Goal: Information Seeking & Learning: Understand process/instructions

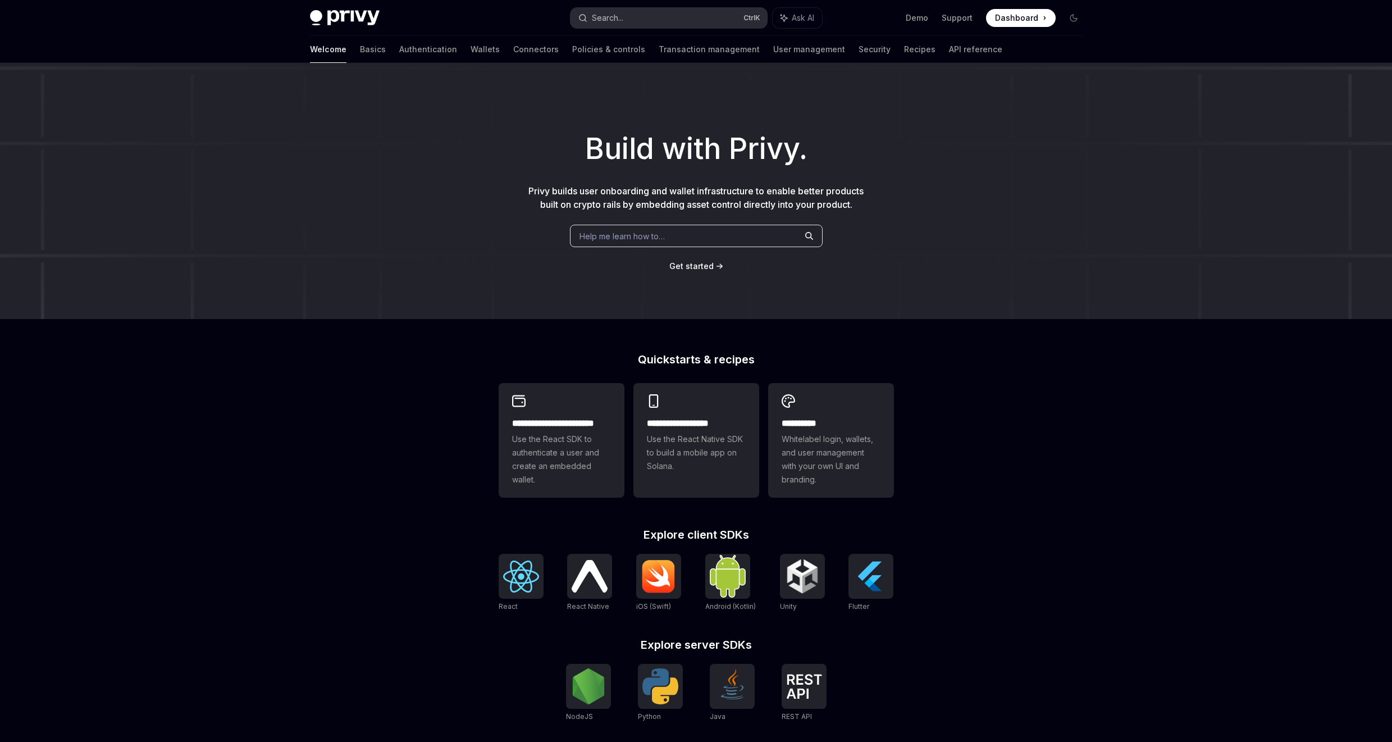
click at [648, 8] on button "Search... Ctrl K" at bounding box center [668, 18] width 196 height 20
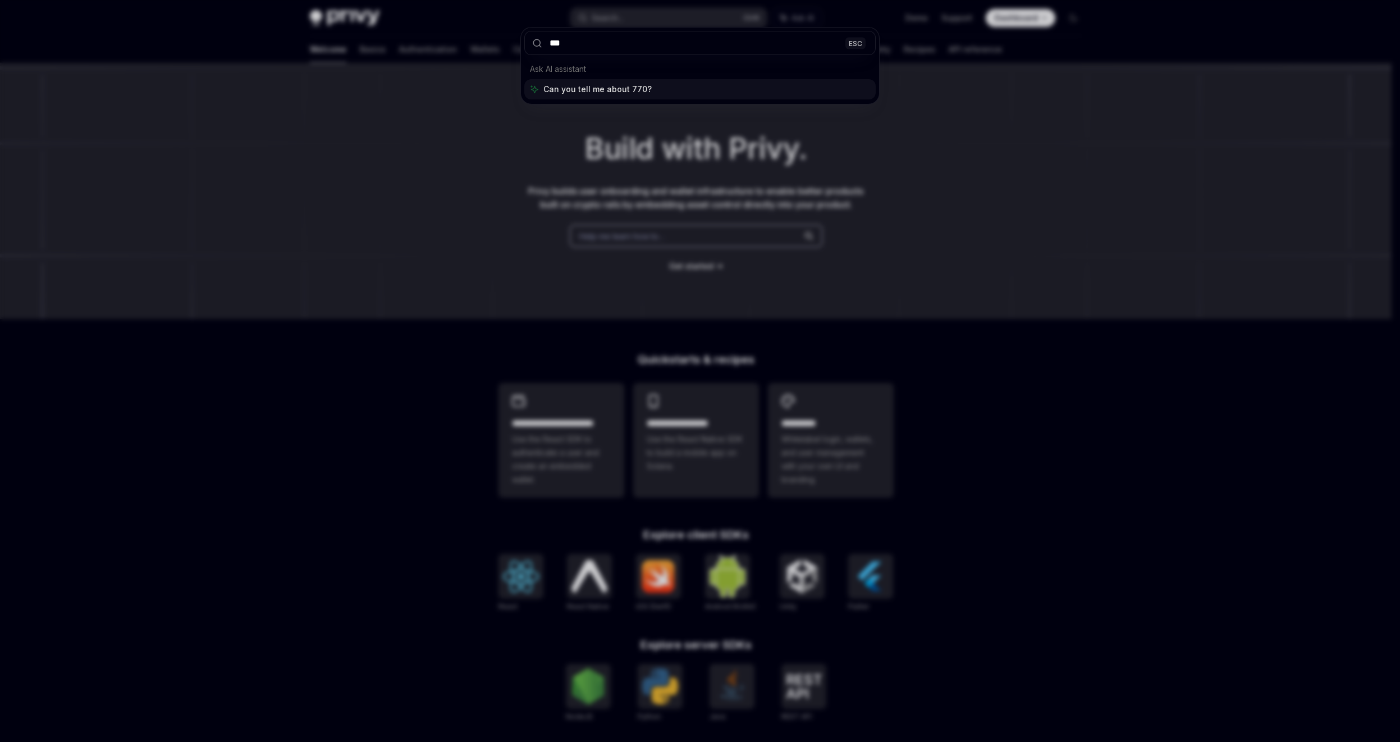
type input "****"
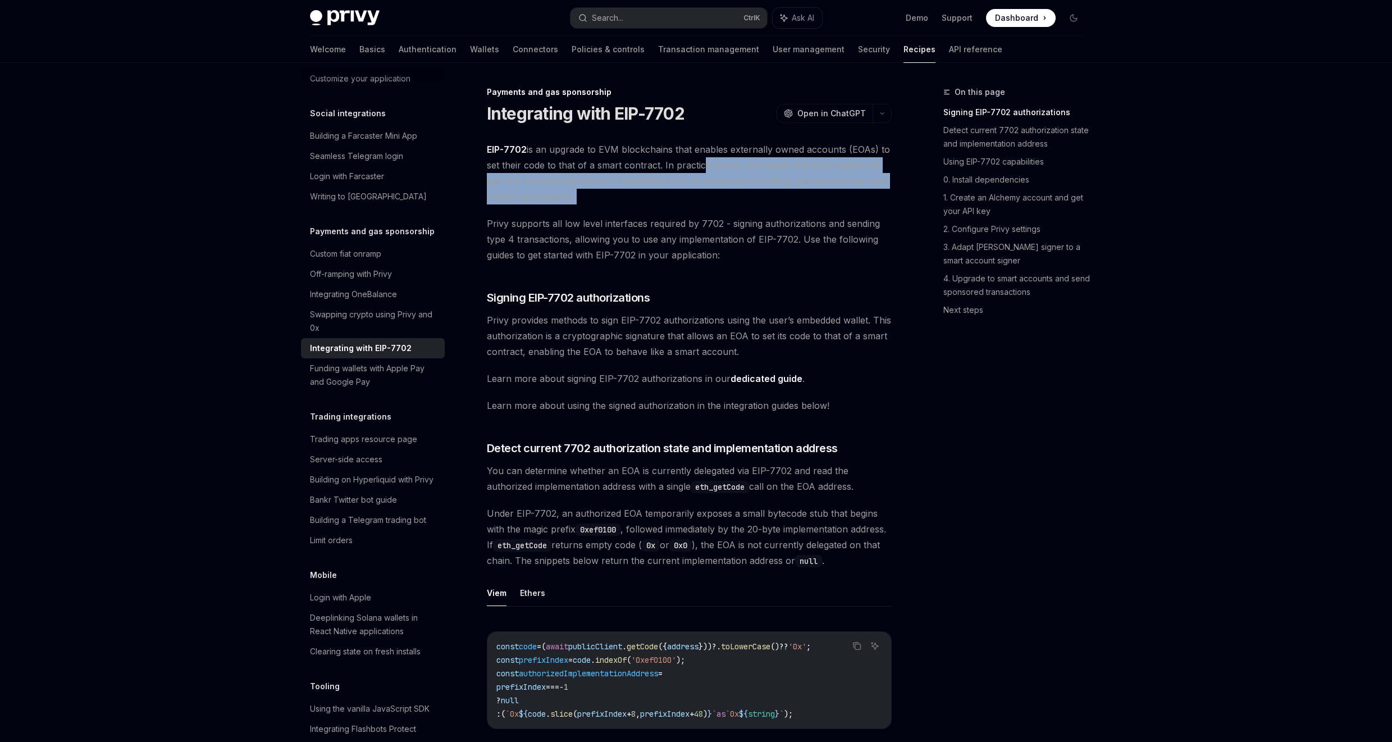
drag, startPoint x: 699, startPoint y: 158, endPoint x: 713, endPoint y: 212, distance: 55.7
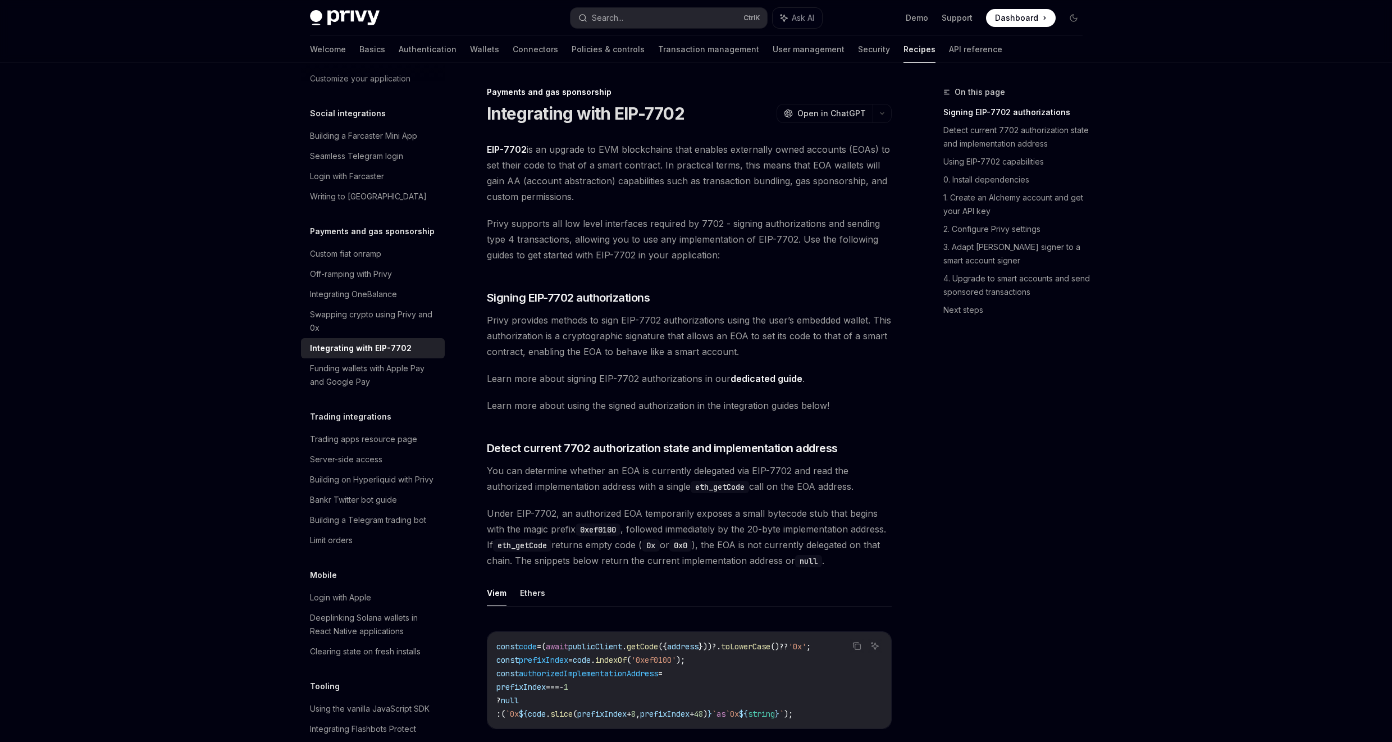
click at [717, 216] on span "Privy supports all low level interfaces required by 7702 - signing authorizatio…" at bounding box center [689, 239] width 405 height 47
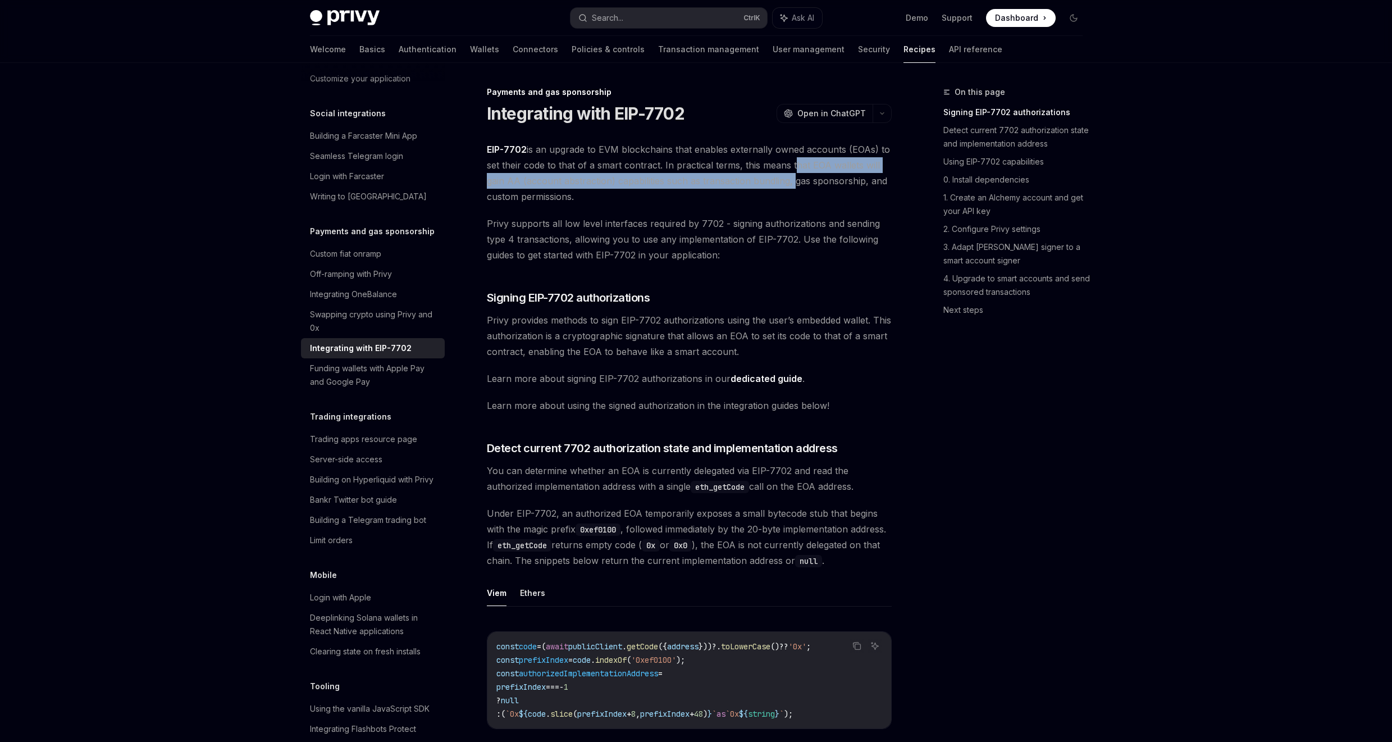
drag, startPoint x: 790, startPoint y: 164, endPoint x: 789, endPoint y: 184, distance: 20.2
click at [789, 184] on span "EIP-7702 is an upgrade to EVM blockchains that enables externally owned account…" at bounding box center [689, 172] width 405 height 63
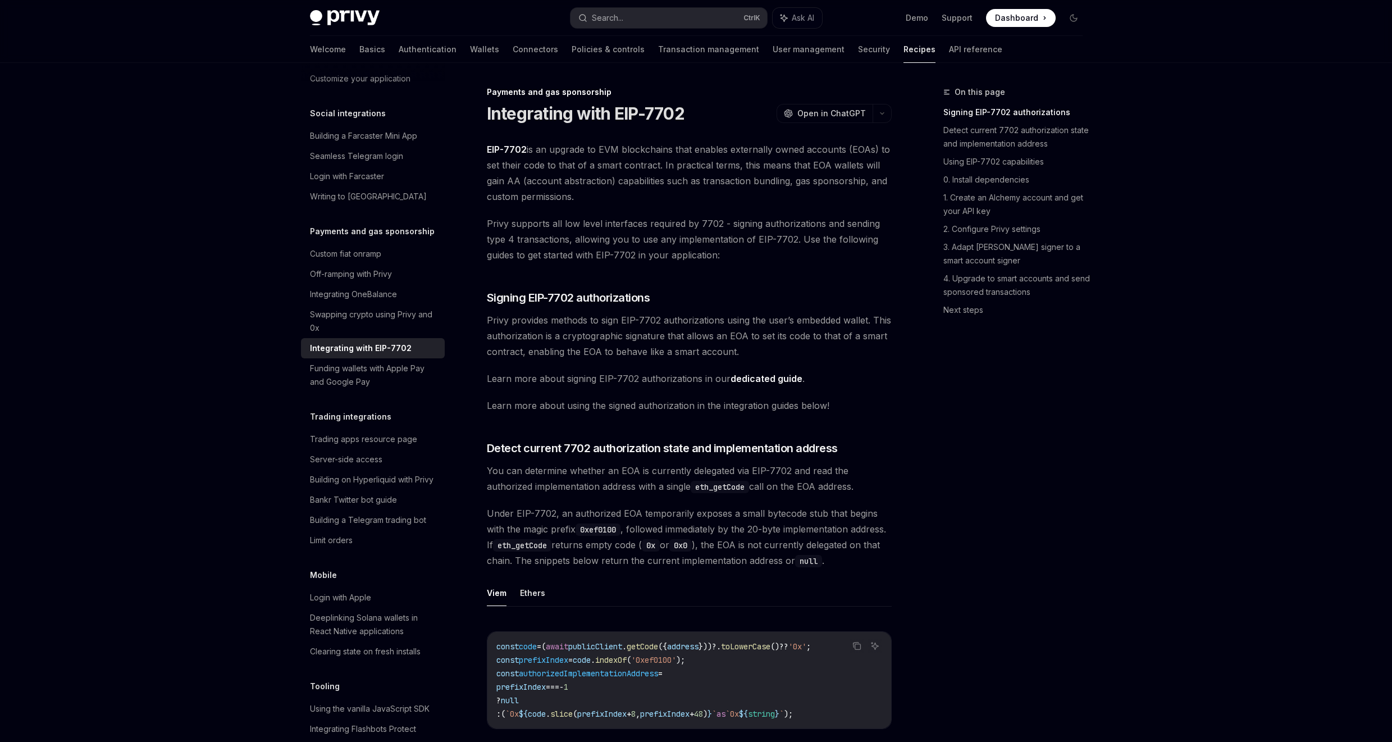
click at [780, 200] on span "EIP-7702 is an upgrade to EVM blockchains that enables externally owned account…" at bounding box center [689, 172] width 405 height 63
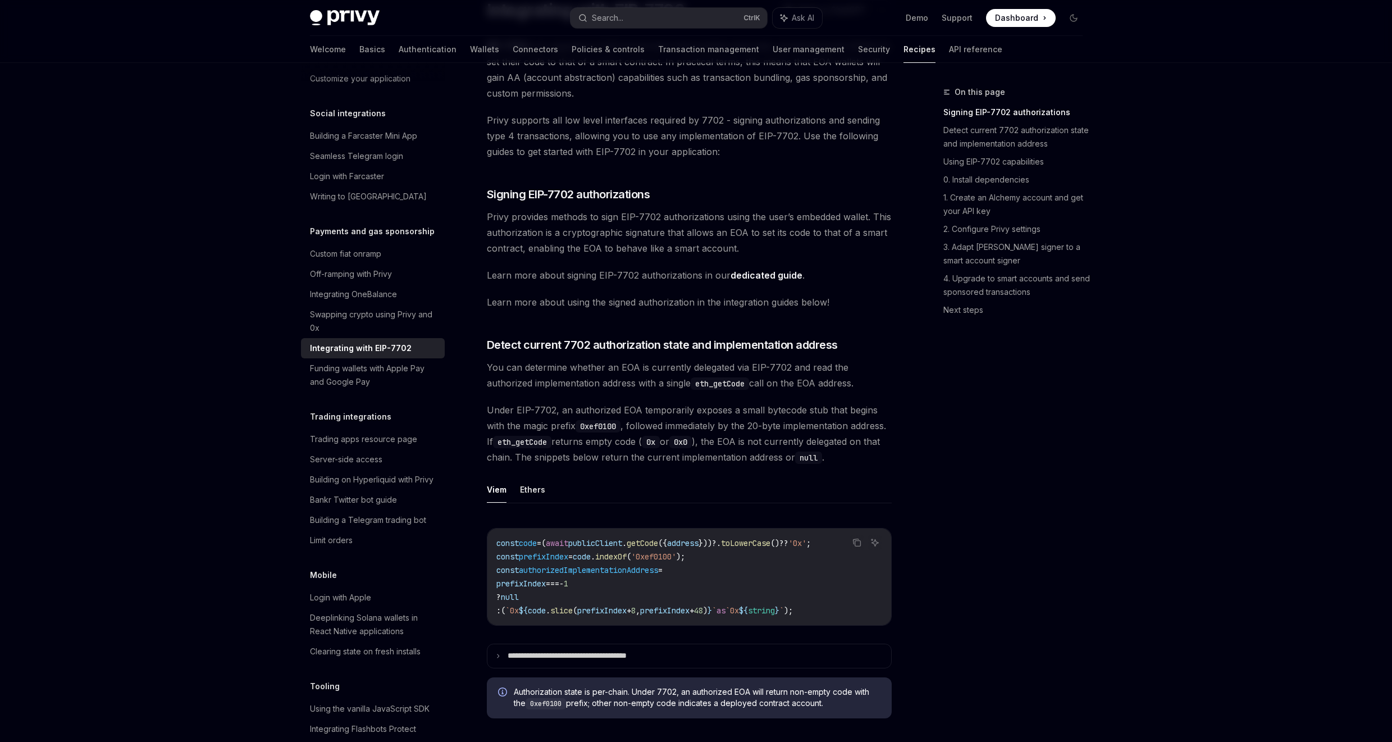
scroll to position [135, 0]
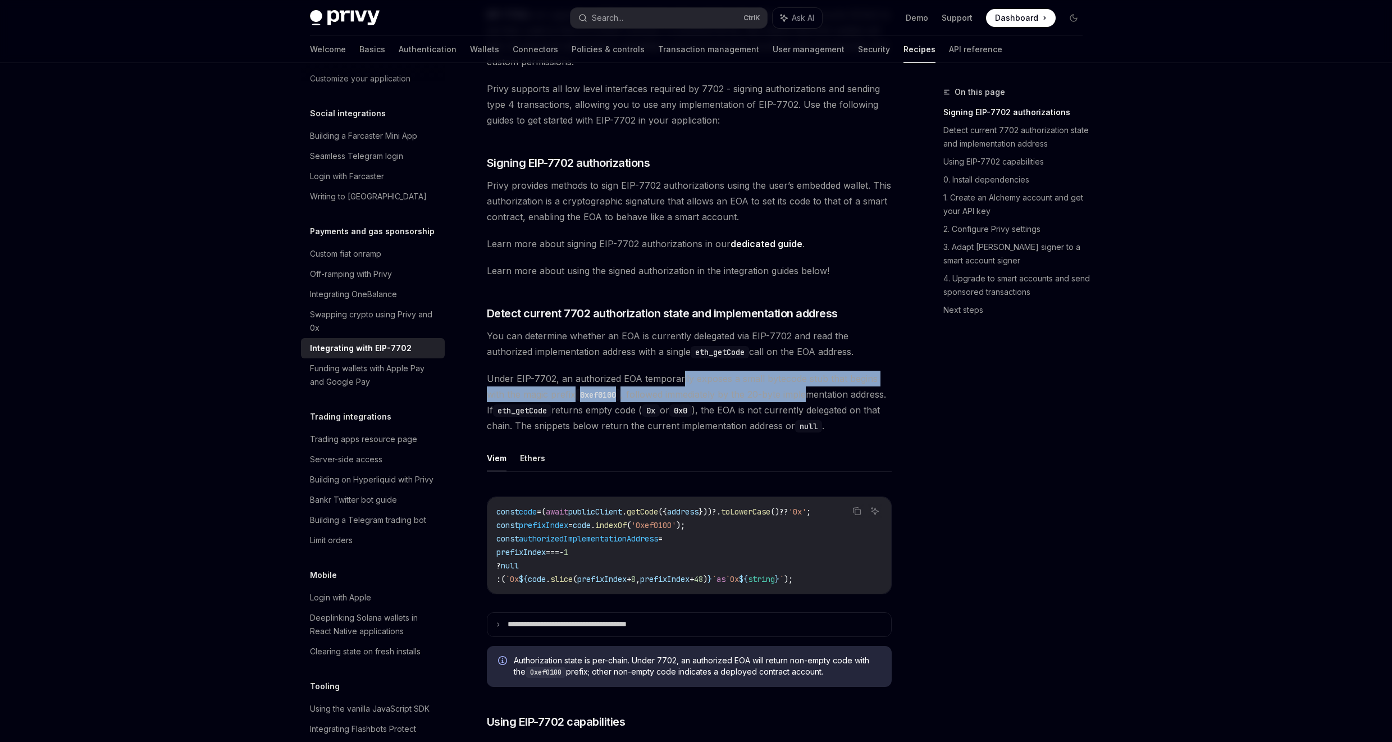
drag, startPoint x: 677, startPoint y: 378, endPoint x: 811, endPoint y: 389, distance: 134.1
click at [811, 389] on span "Under EIP-7702, an authorized EOA temporarily exposes a small bytecode stub tha…" at bounding box center [689, 402] width 405 height 63
click at [782, 412] on span "Under EIP-7702, an authorized EOA temporarily exposes a small bytecode stub tha…" at bounding box center [689, 402] width 405 height 63
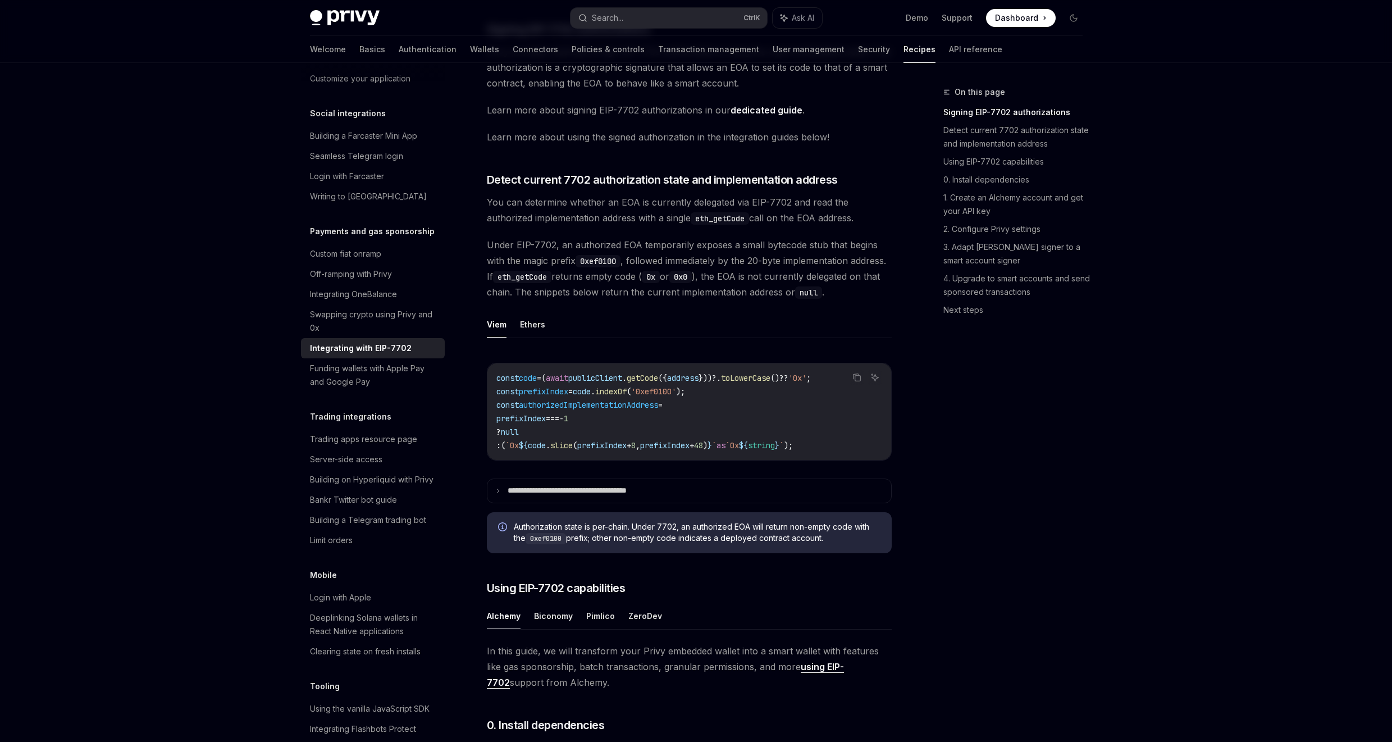
scroll to position [269, 0]
click at [545, 275] on code "eth_getCode" at bounding box center [522, 275] width 58 height 12
click at [635, 275] on span "Under EIP-7702, an authorized EOA temporarily exposes a small bytecode stub tha…" at bounding box center [689, 267] width 405 height 63
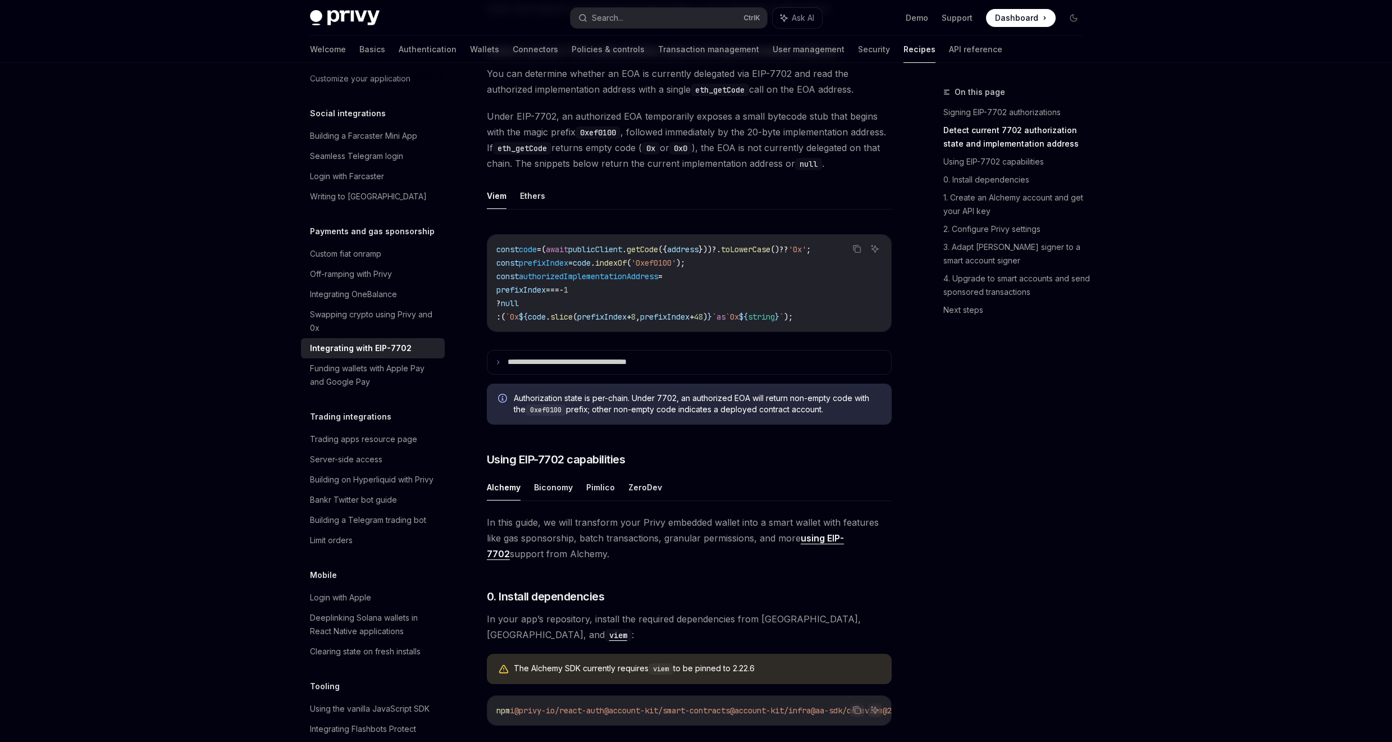
scroll to position [404, 0]
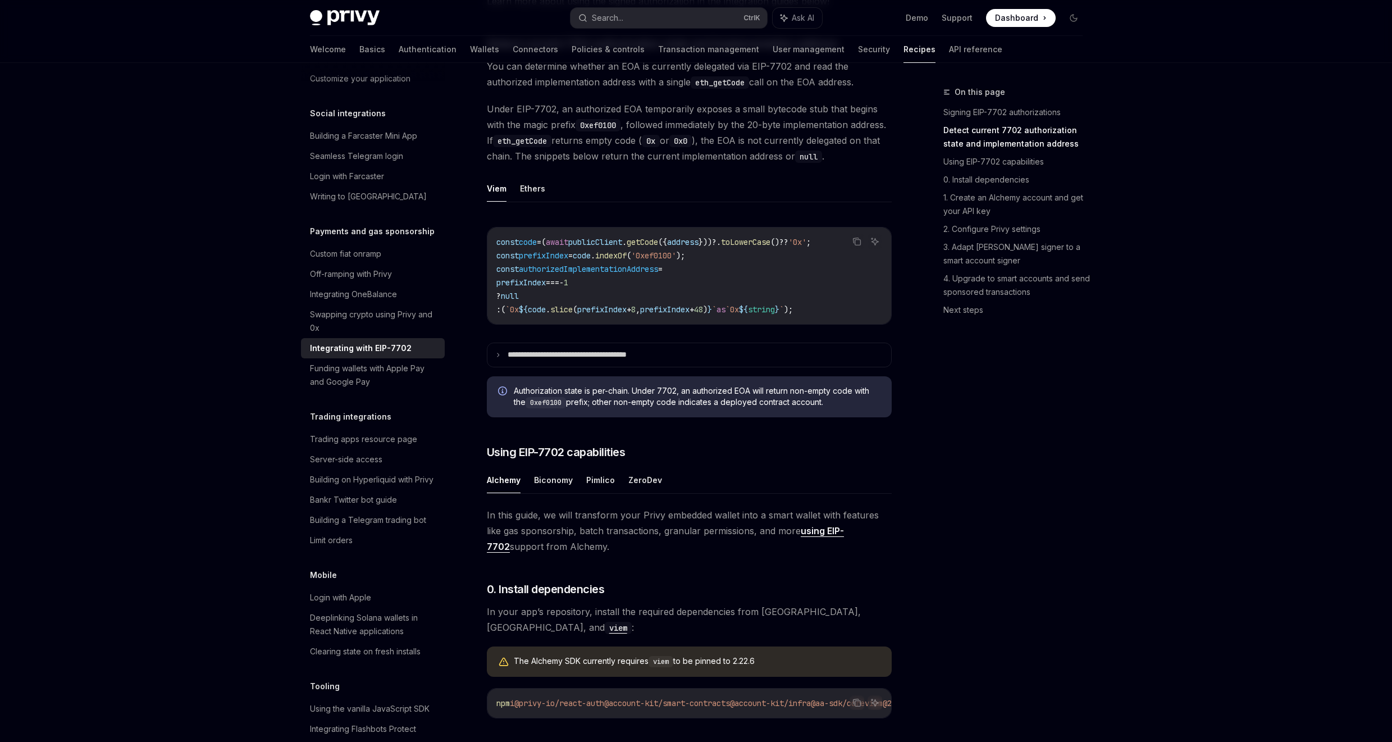
click at [732, 279] on code "const code = ( await publicClient . getCode ({ address }))?. toLowerCase () ?? …" at bounding box center [689, 275] width 386 height 81
click at [622, 247] on span "publicClient" at bounding box center [595, 242] width 54 height 10
click at [657, 342] on div "**********" at bounding box center [689, 292] width 405 height 152
click at [500, 247] on span "const" at bounding box center [507, 242] width 22 height 10
click at [539, 202] on button "Ethers" at bounding box center [532, 188] width 25 height 26
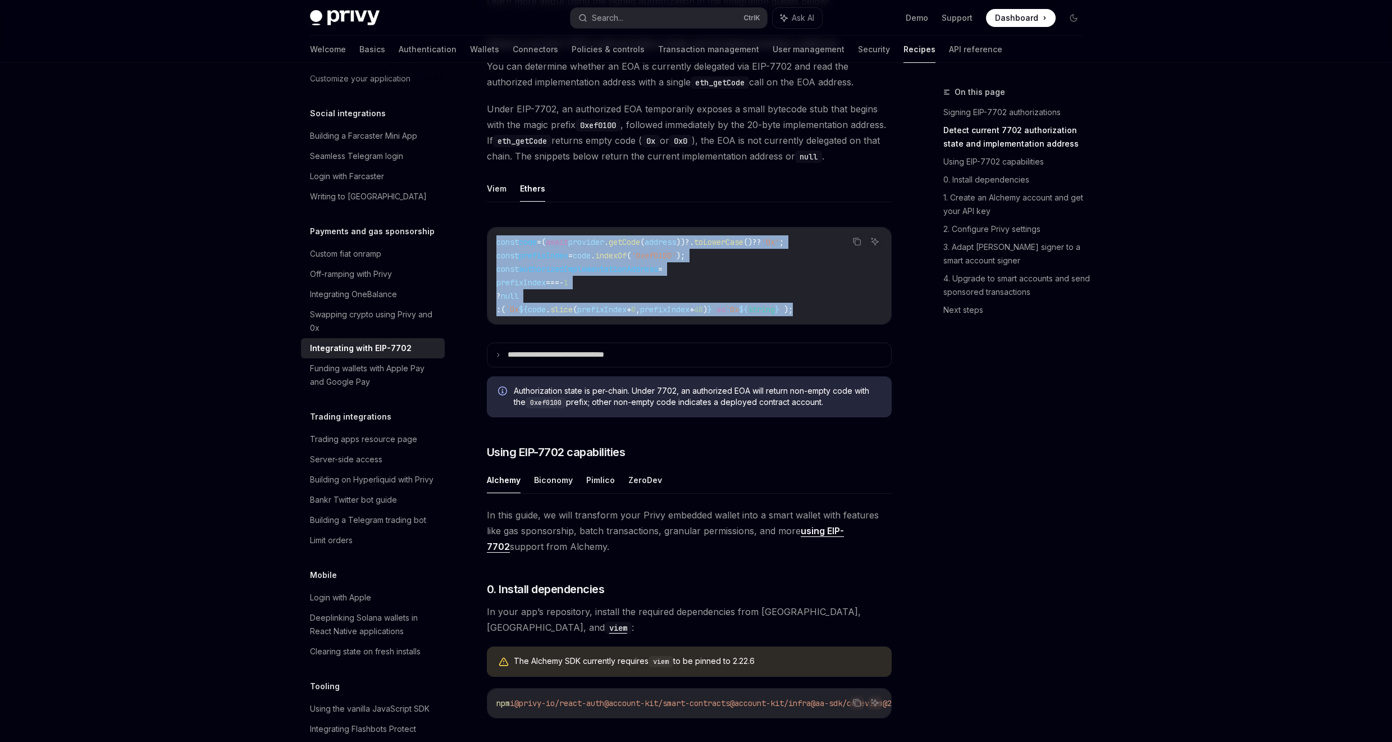
drag, startPoint x: 494, startPoint y: 254, endPoint x: 869, endPoint y: 327, distance: 382.1
click at [868, 324] on div "const code = ( await provider . getCode ( address ))?. toLowerCase () ?? '0x' ;…" at bounding box center [689, 275] width 404 height 97
copy code "const code = ( await provider . getCode ( address ))?. toLowerCase () ?? '0x' ;…"
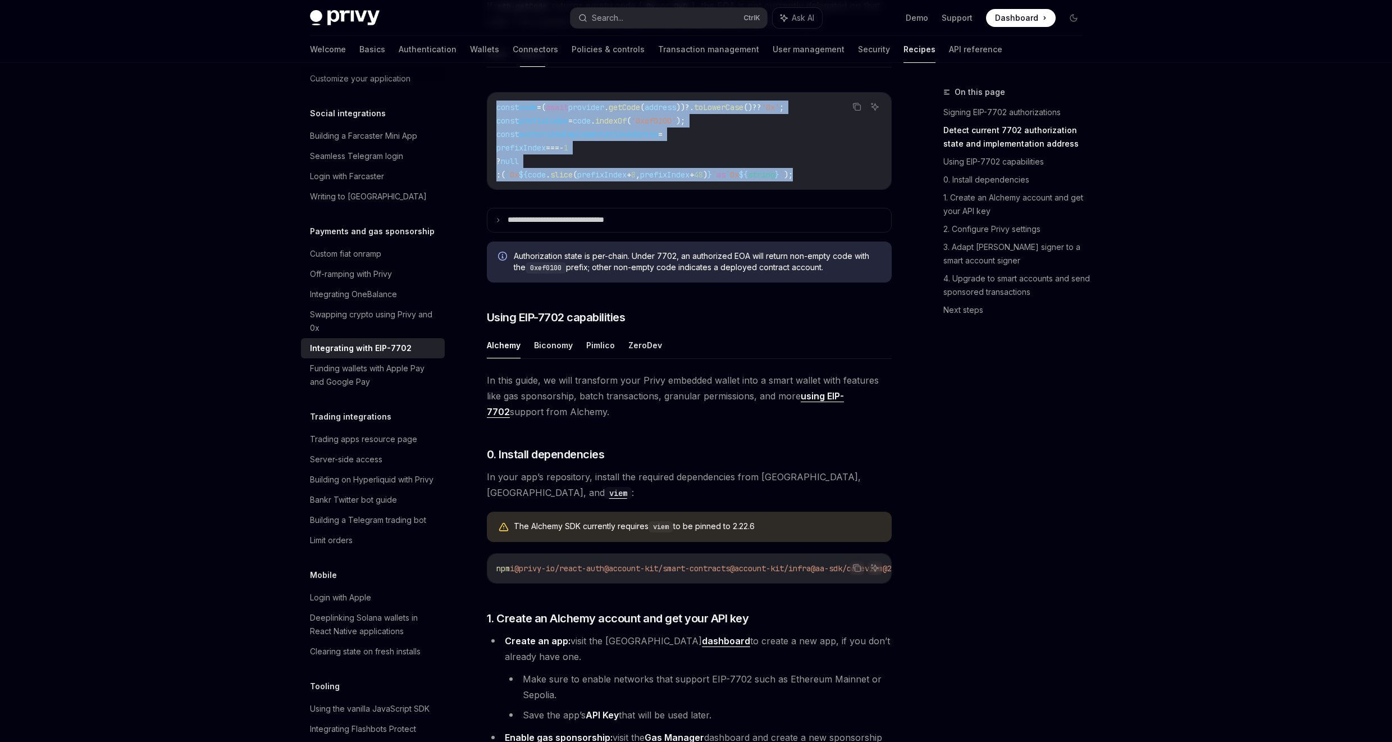
scroll to position [606, 0]
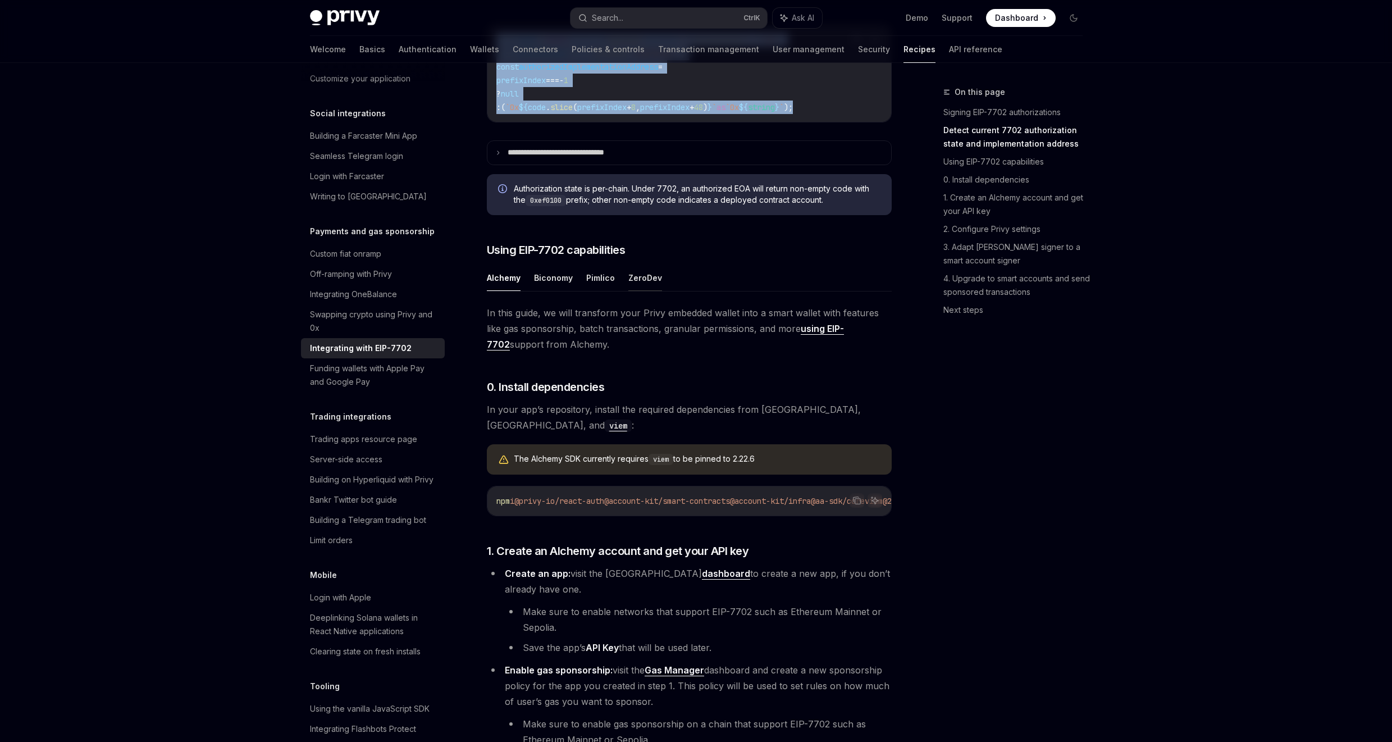
click at [635, 291] on button "ZeroDev" at bounding box center [645, 277] width 34 height 26
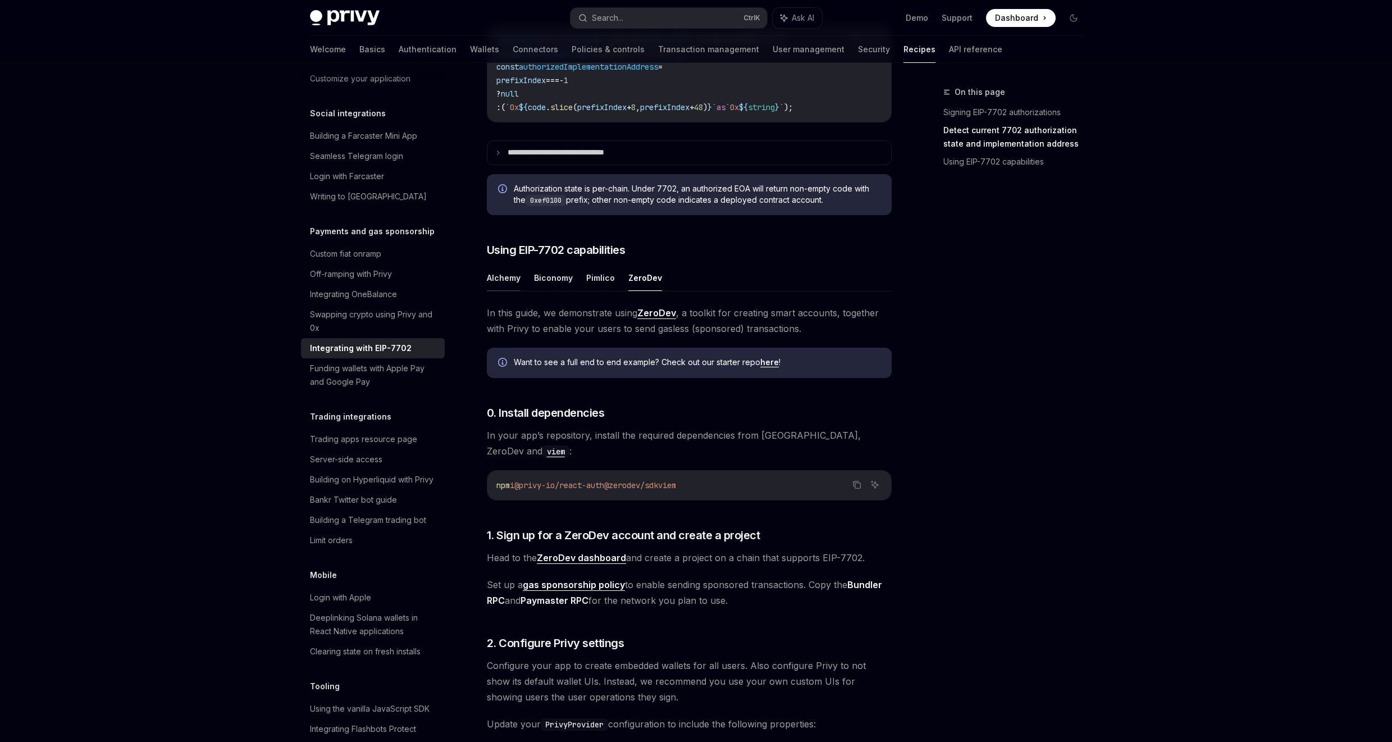
click at [494, 291] on button "Alchemy" at bounding box center [504, 277] width 34 height 26
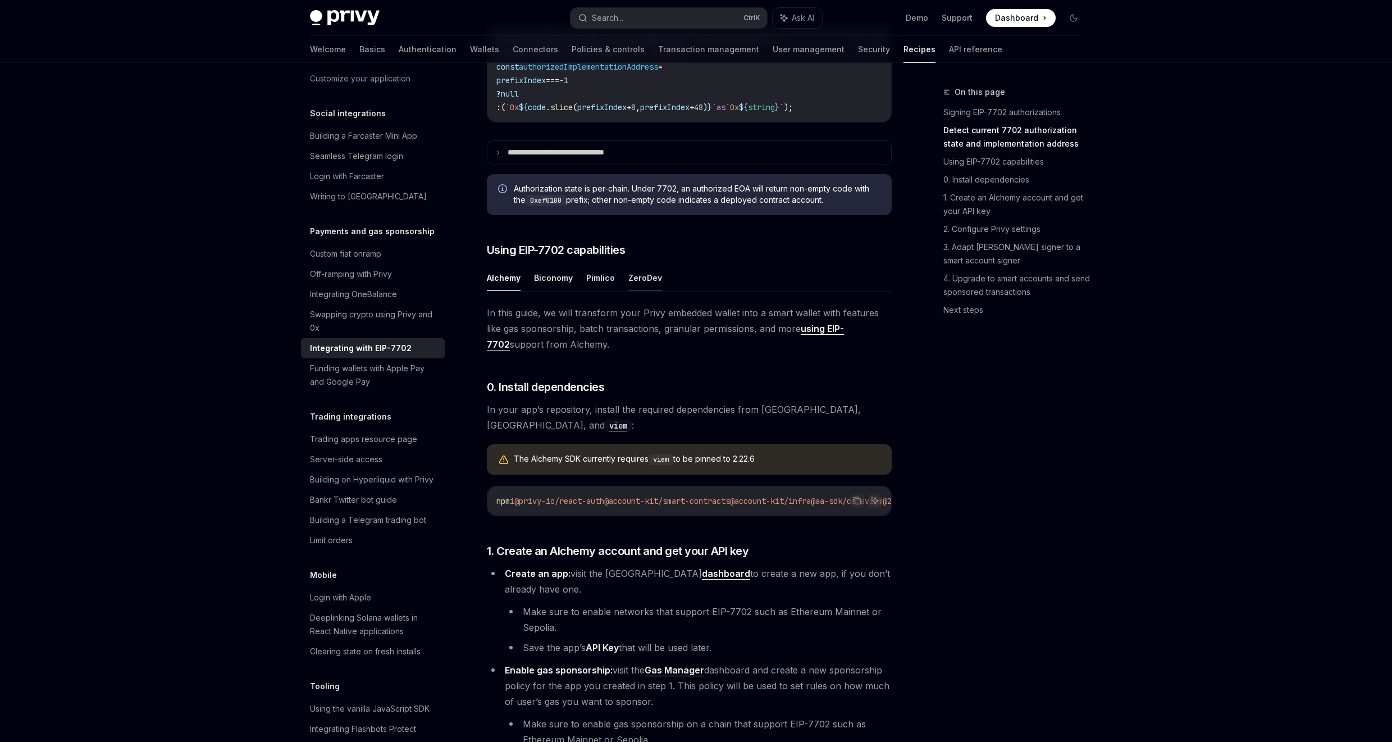
click at [644, 291] on button "ZeroDev" at bounding box center [645, 277] width 34 height 26
type textarea "*"
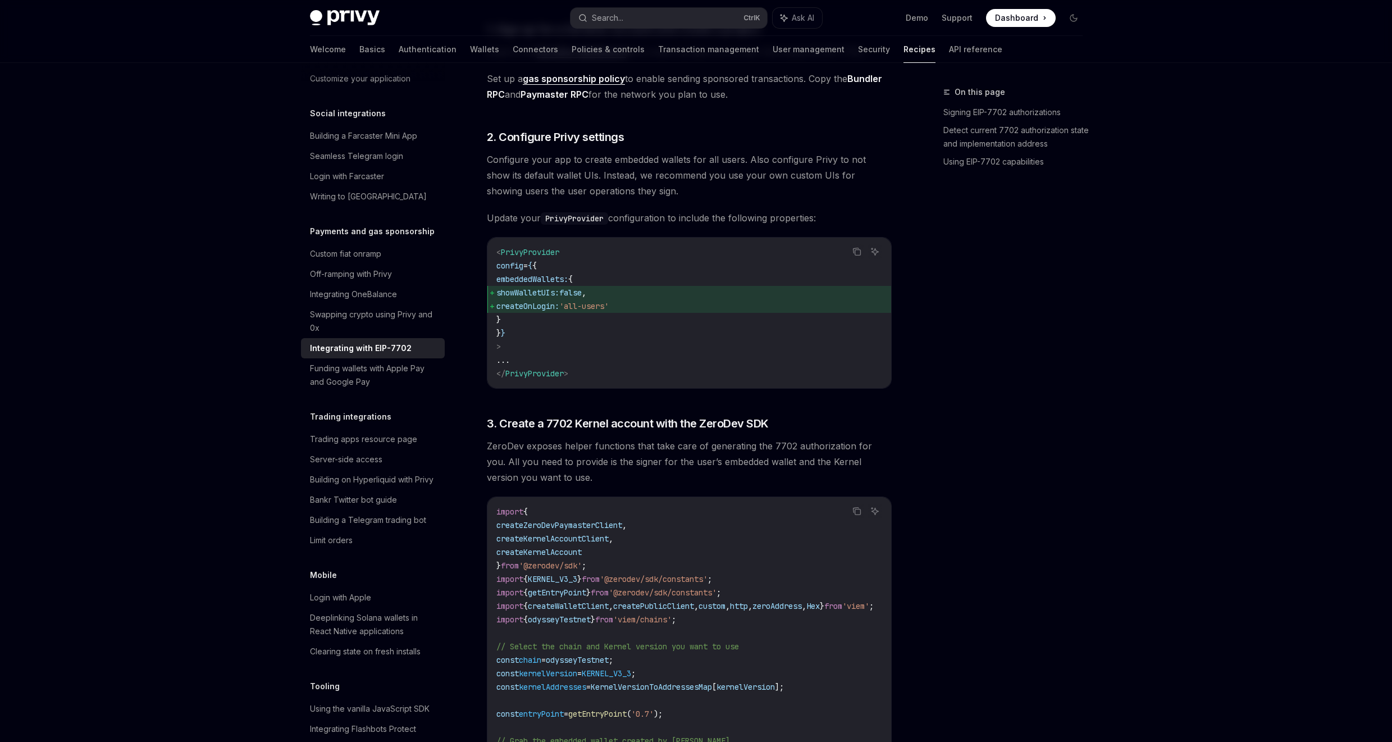
scroll to position [1145, 0]
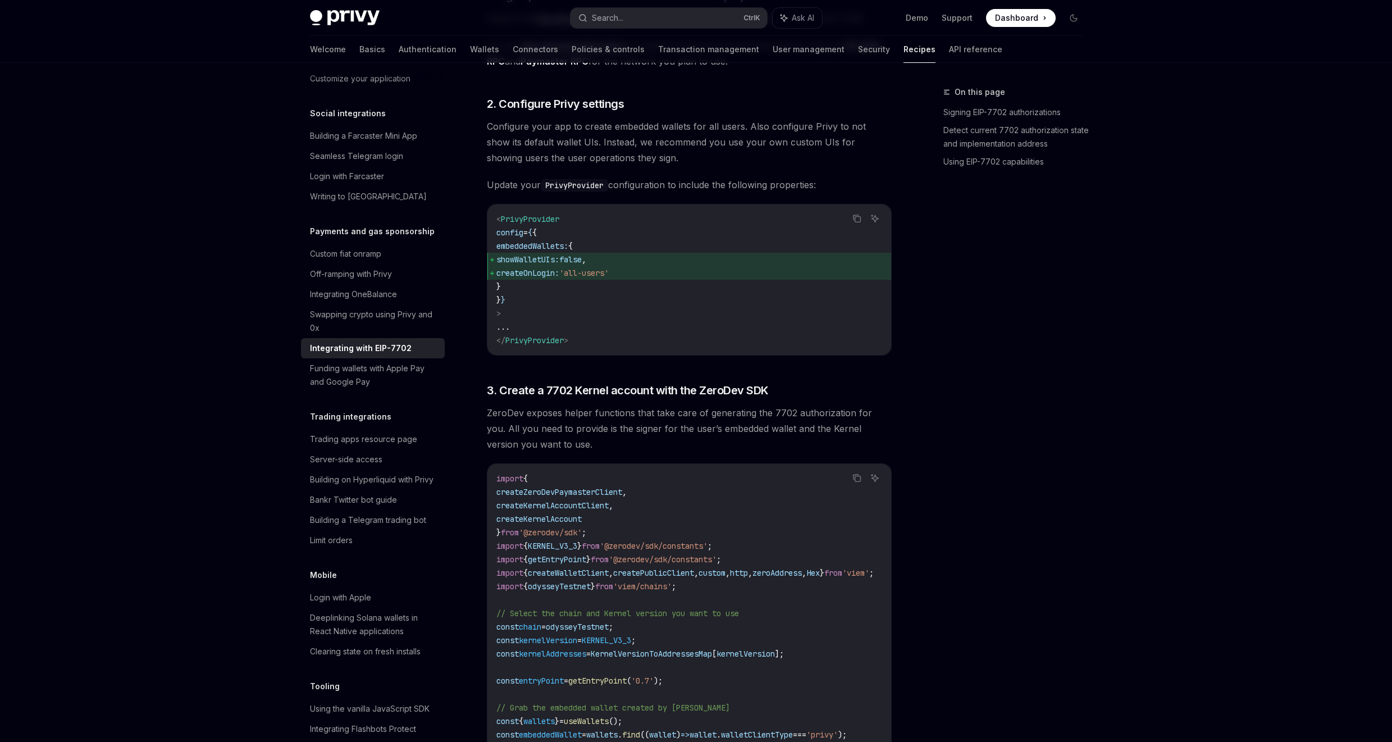
click at [553, 264] on span "showWalletUIs:" at bounding box center [527, 259] width 63 height 10
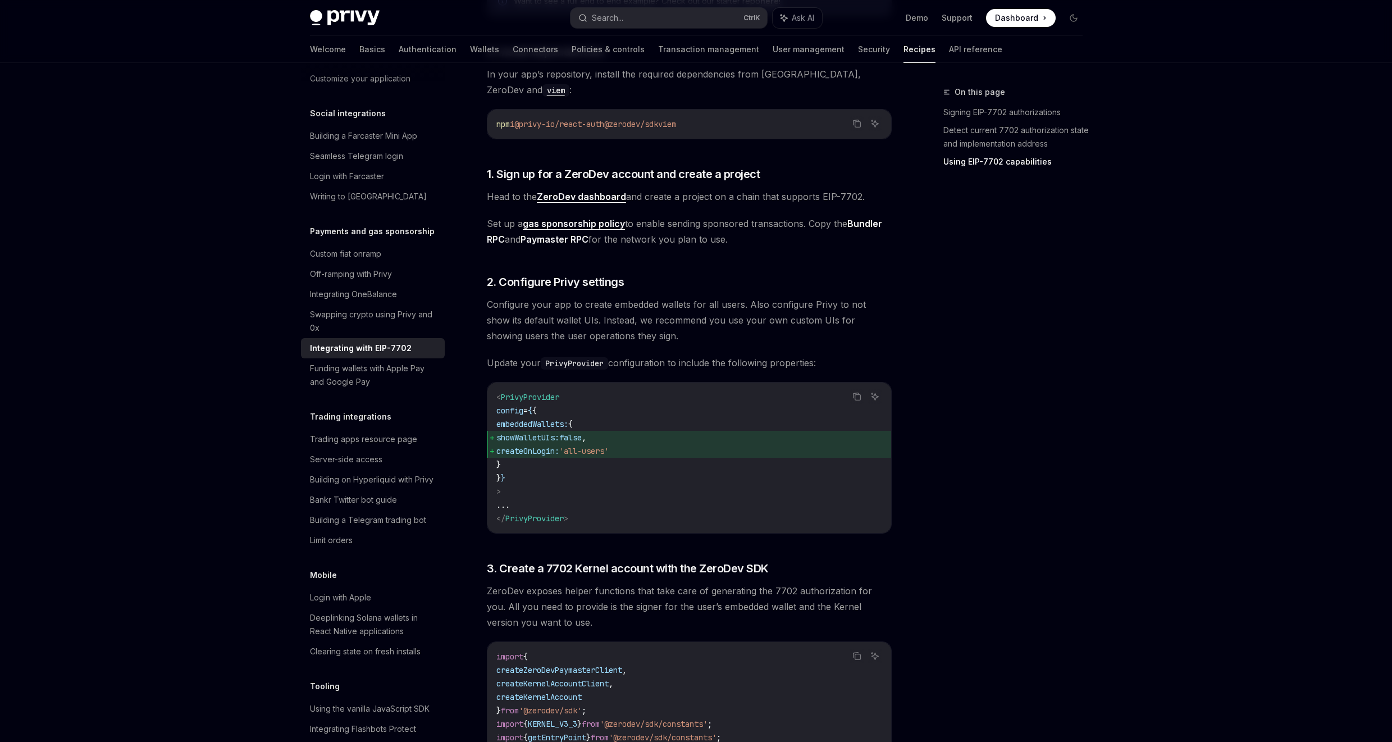
scroll to position [1010, 0]
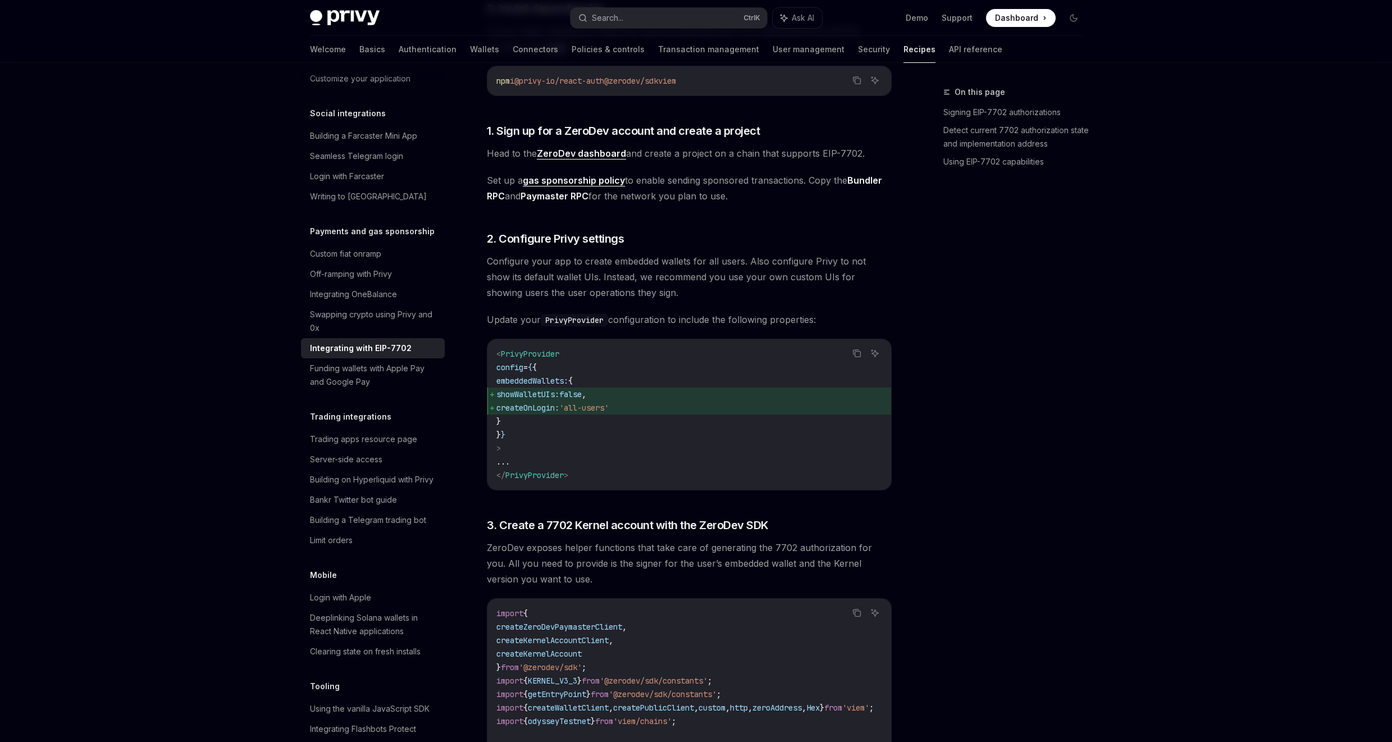
drag, startPoint x: 674, startPoint y: 404, endPoint x: 508, endPoint y: 399, distance: 166.2
click at [508, 399] on code "< PrivyProvider config = { { embeddedWallets: { showWalletUIs: false , createOn…" at bounding box center [689, 414] width 386 height 135
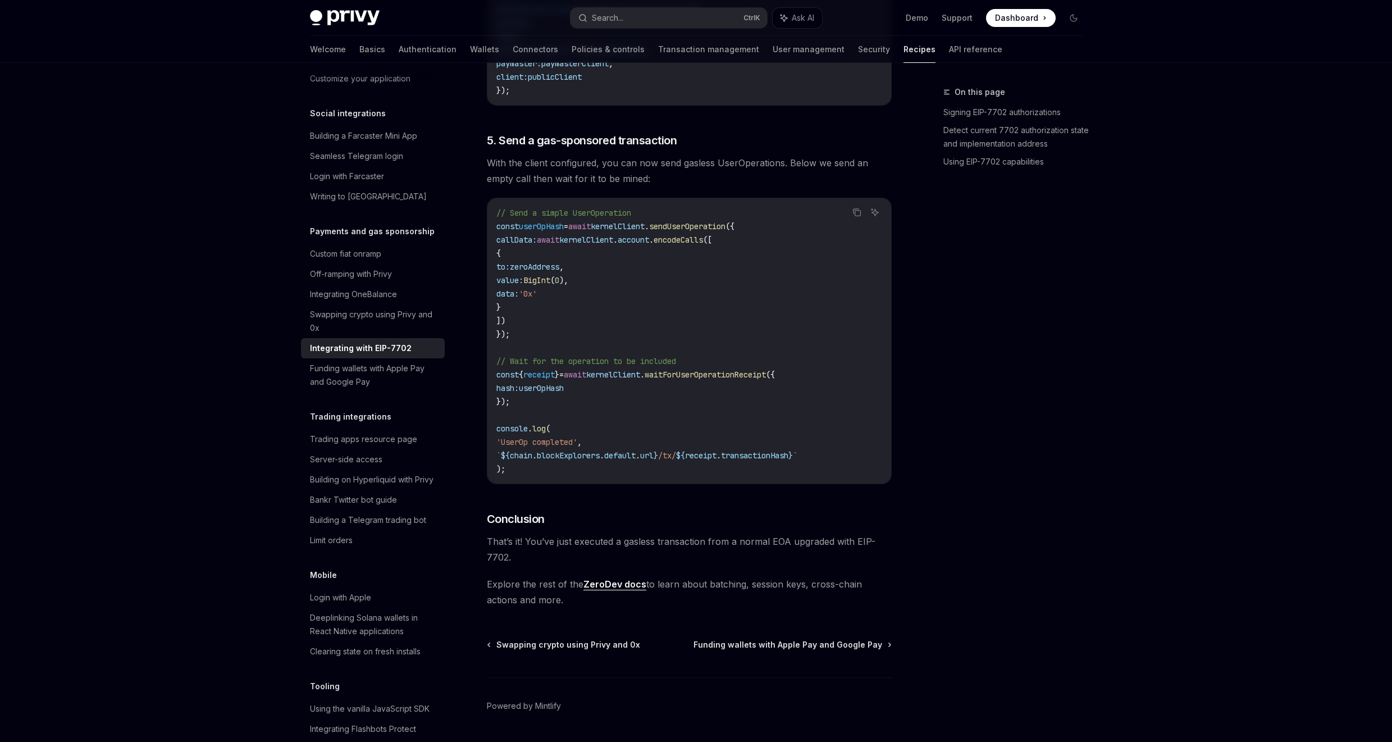
scroll to position [2541, 0]
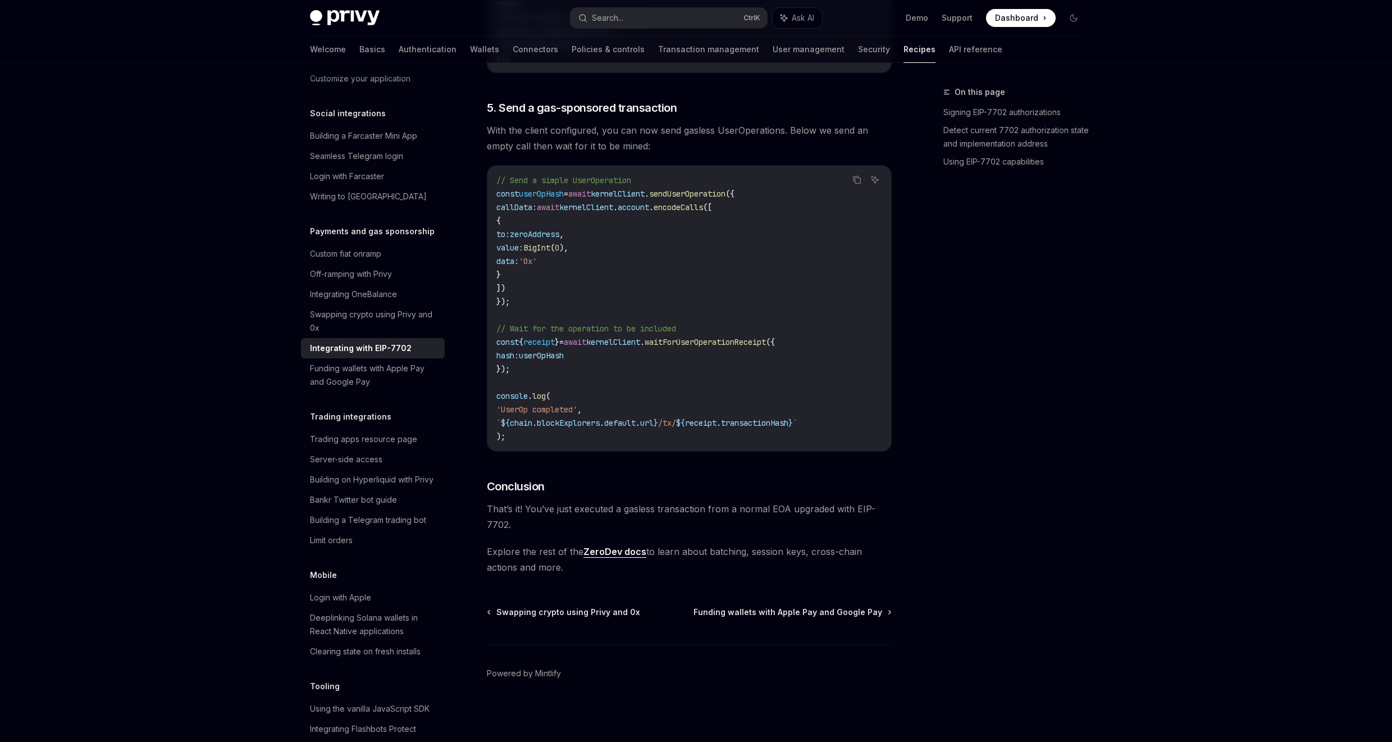
drag, startPoint x: 587, startPoint y: 569, endPoint x: 575, endPoint y: 524, distance: 46.4
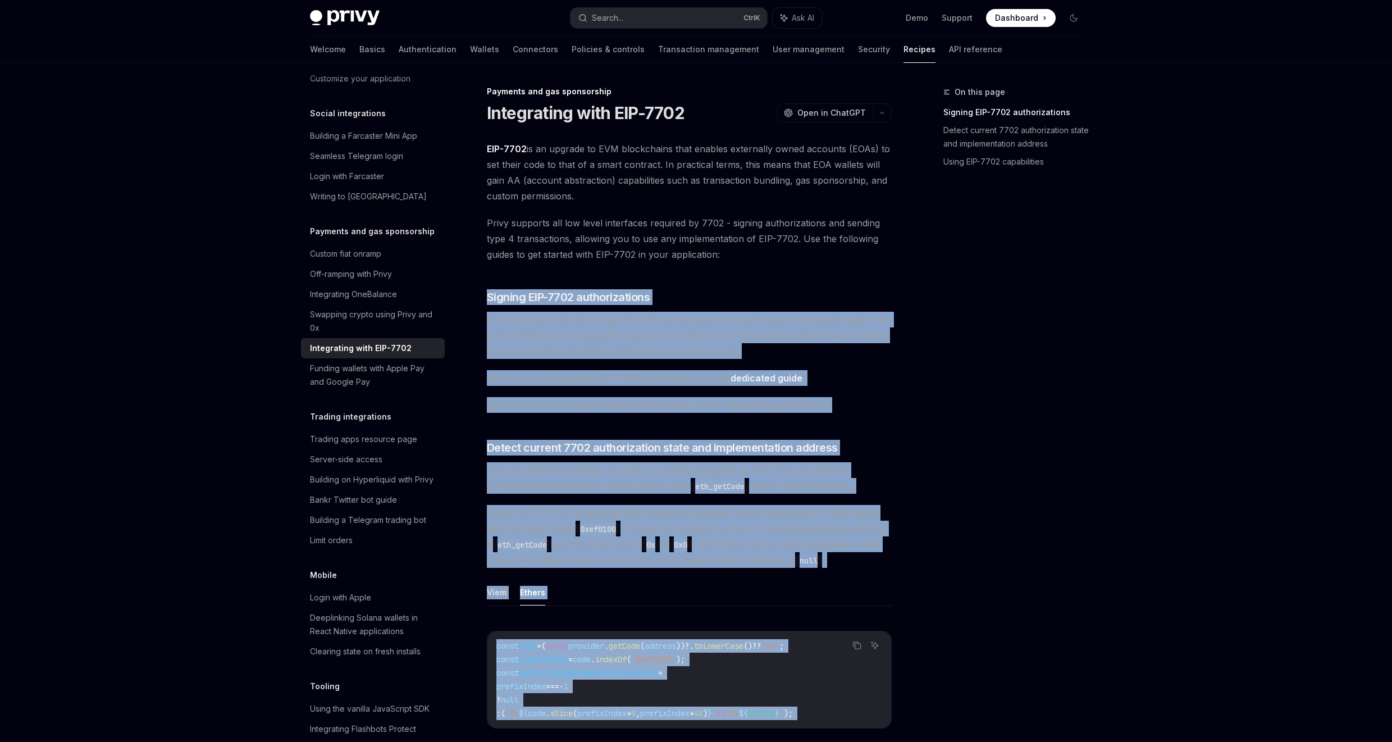
scroll to position [0, 0]
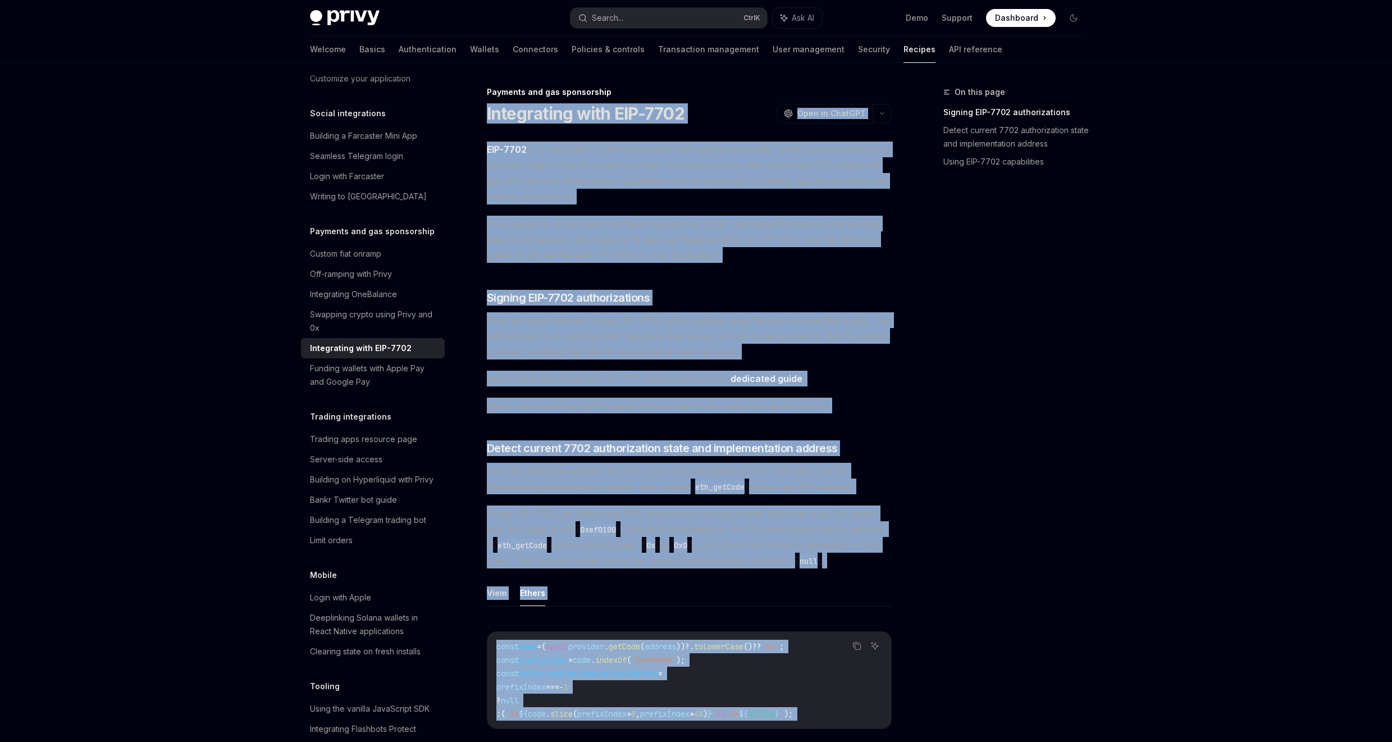
drag, startPoint x: 602, startPoint y: 457, endPoint x: 481, endPoint y: 110, distance: 367.5
copy div "Loremipsumd sita CON-3624 AdipIS Elit se DoeiUSM TempOR Inci ut LaboREE DOL-458…"
